Goal: Browse casually: Explore the website without a specific task or goal

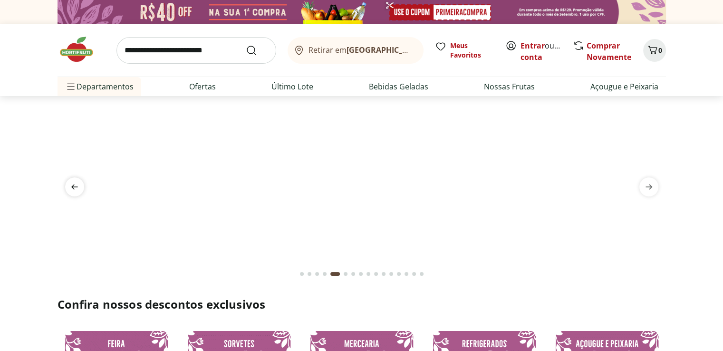
click at [71, 188] on icon "previous" at bounding box center [74, 186] width 11 height 11
click at [76, 186] on icon "previous" at bounding box center [74, 186] width 11 height 11
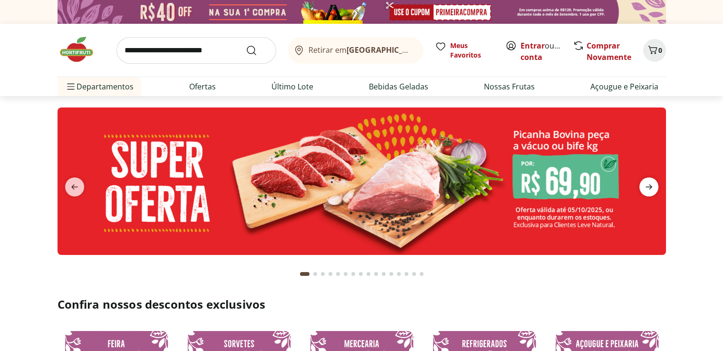
click at [650, 186] on icon "next" at bounding box center [648, 186] width 11 height 11
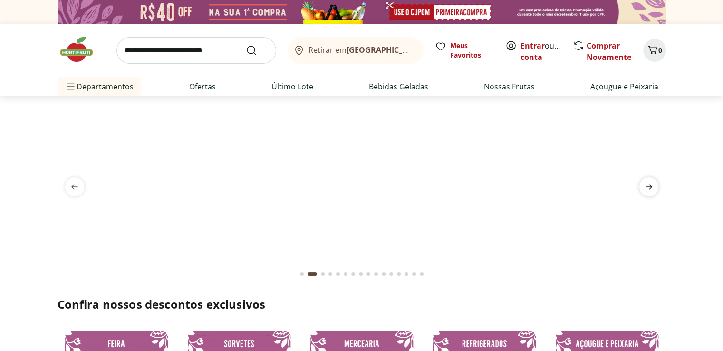
click at [649, 186] on icon "next" at bounding box center [648, 186] width 11 height 11
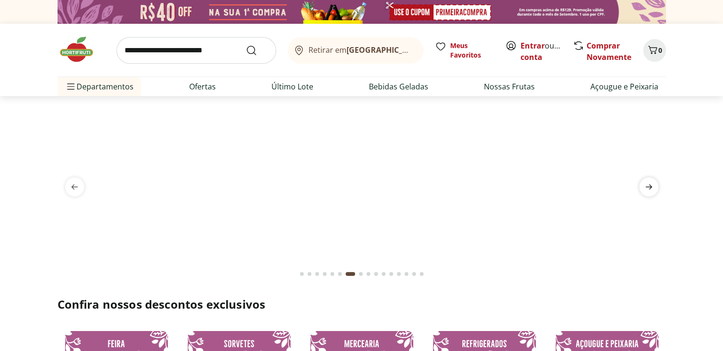
click at [655, 184] on span "next" at bounding box center [649, 186] width 19 height 19
click at [652, 184] on icon "next" at bounding box center [648, 186] width 11 height 11
click at [645, 186] on icon "next" at bounding box center [648, 186] width 11 height 11
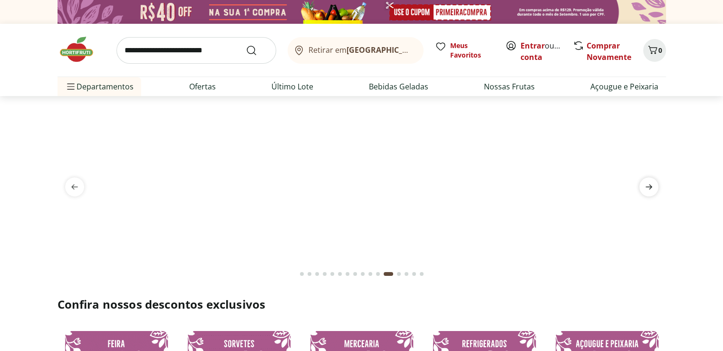
click at [645, 186] on icon "next" at bounding box center [648, 186] width 11 height 11
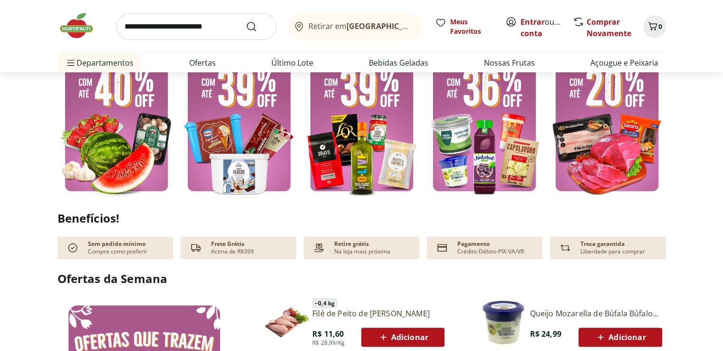
scroll to position [285, 0]
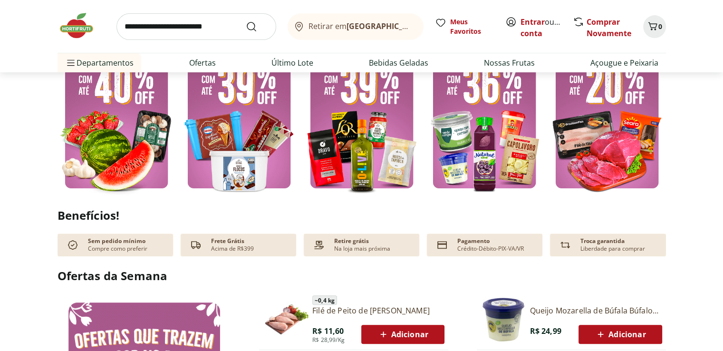
click at [118, 135] on img at bounding box center [117, 116] width 118 height 157
select select "**********"
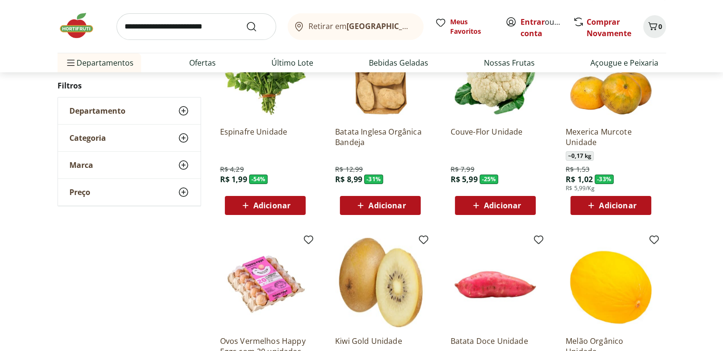
scroll to position [143, 0]
